Goal: Check status: Check status

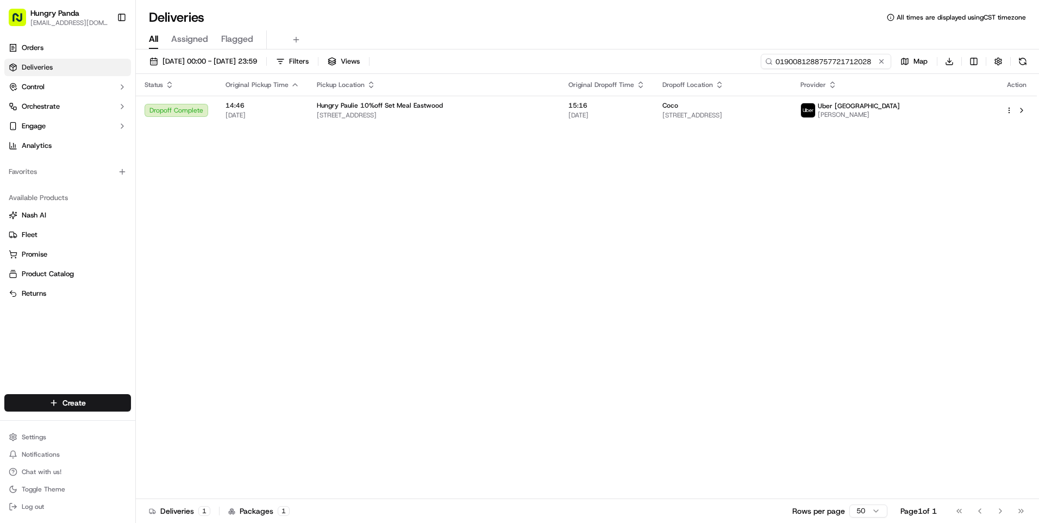
click at [854, 64] on input "0190081288757721712028" at bounding box center [826, 61] width 130 height 15
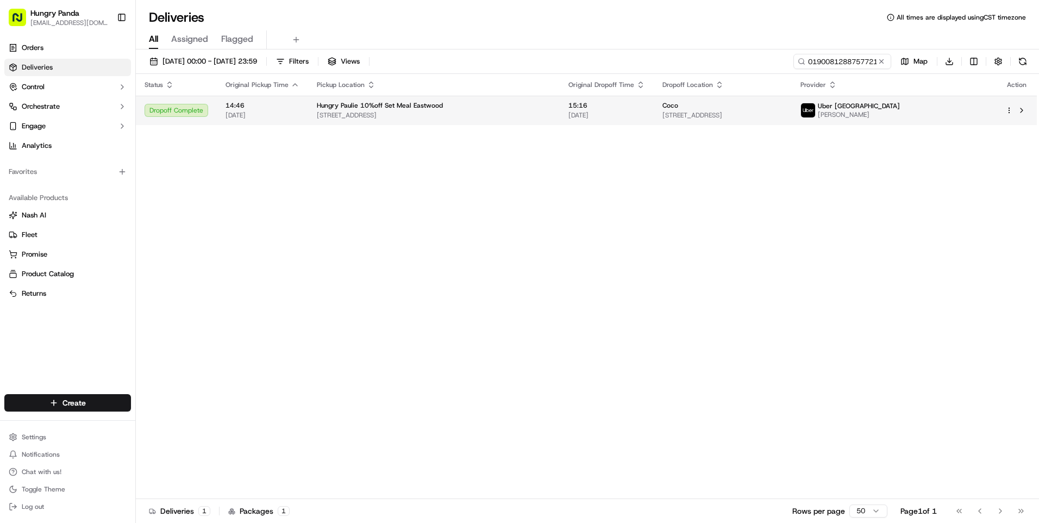
click at [783, 109] on div "Coco" at bounding box center [722, 105] width 121 height 9
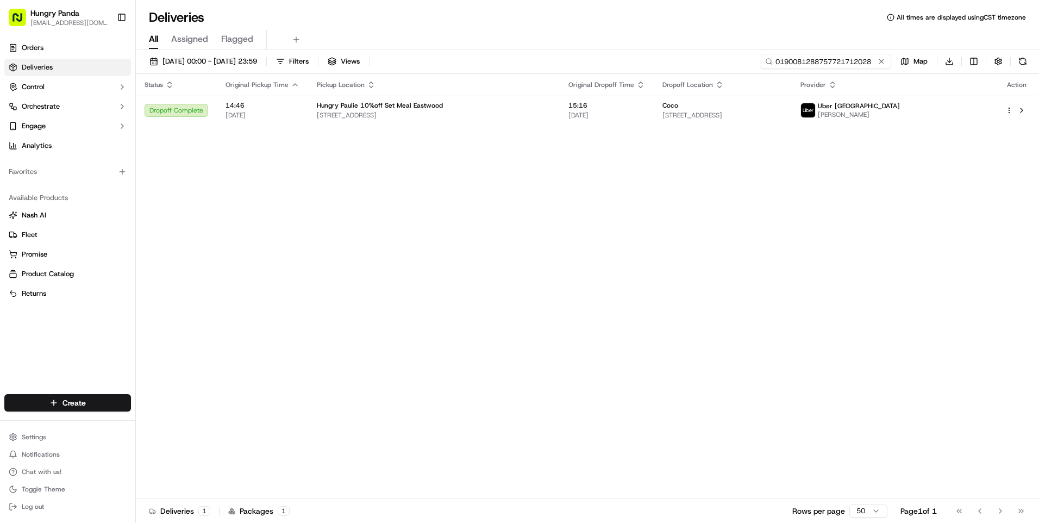
click at [827, 60] on input "0190081288757721712028" at bounding box center [826, 61] width 130 height 15
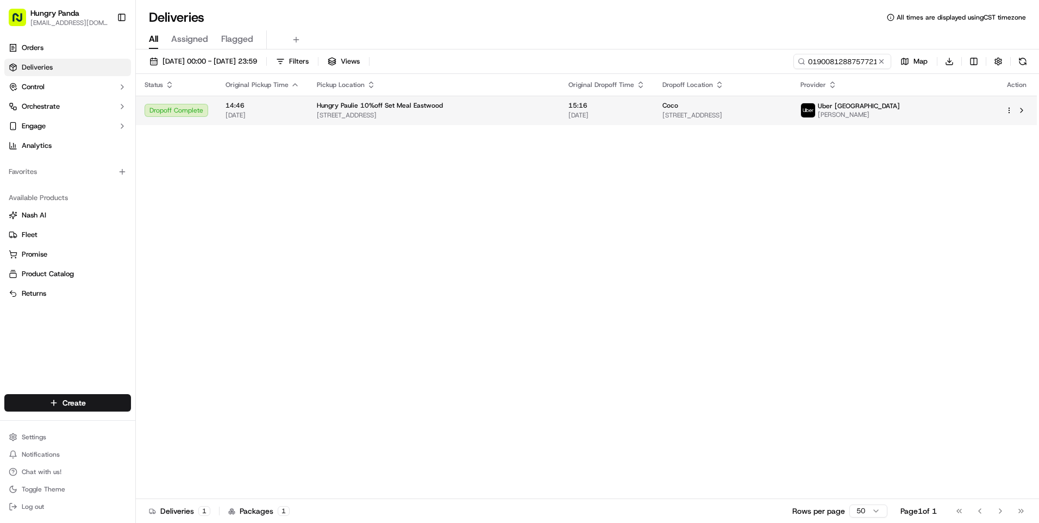
click at [783, 117] on span "[STREET_ADDRESS]" at bounding box center [722, 115] width 121 height 9
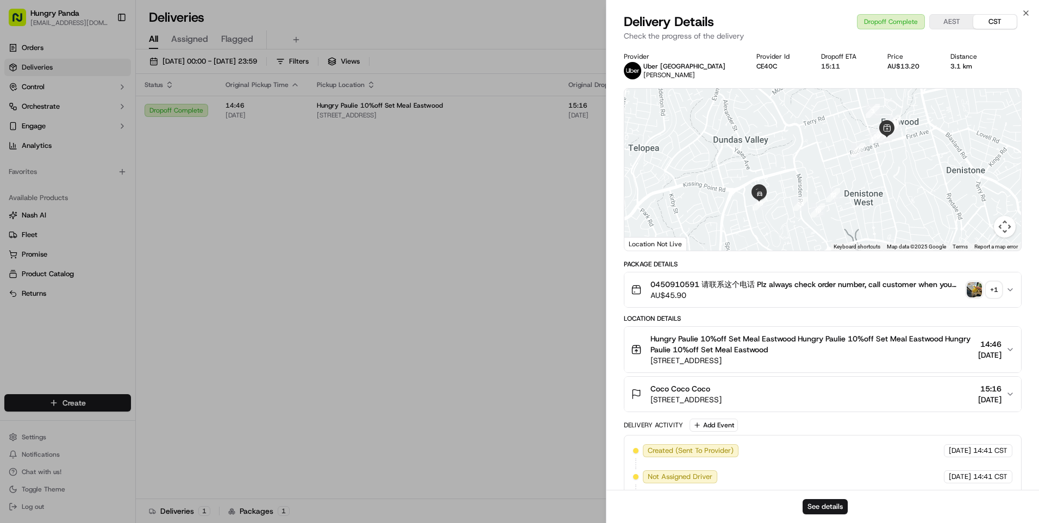
click at [995, 291] on div "+ 1" at bounding box center [993, 289] width 15 height 15
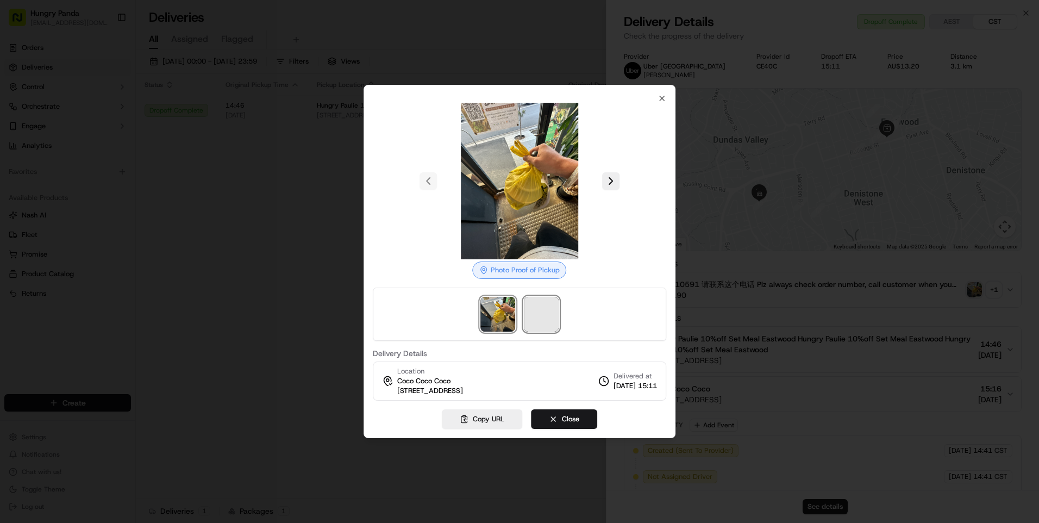
click at [532, 308] on span at bounding box center [541, 314] width 35 height 35
